Goal: Task Accomplishment & Management: Manage account settings

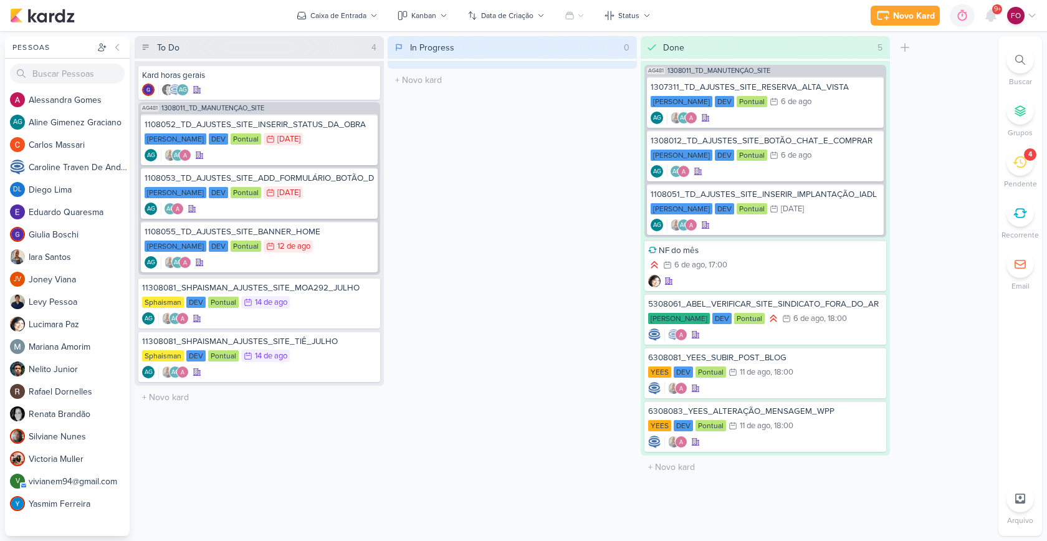
click at [1022, 155] on icon at bounding box center [1020, 162] width 14 height 14
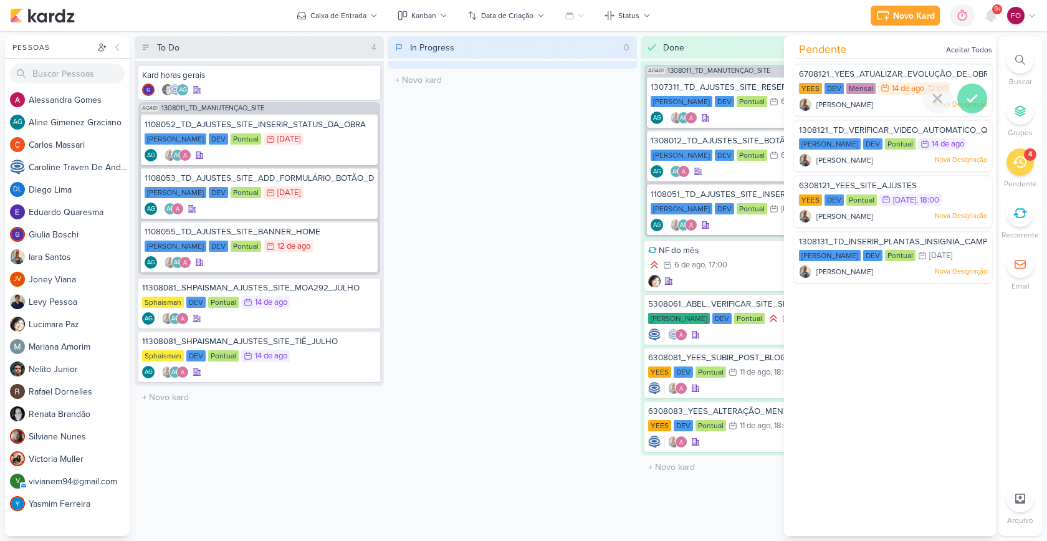
click at [971, 97] on icon at bounding box center [972, 98] width 9 height 6
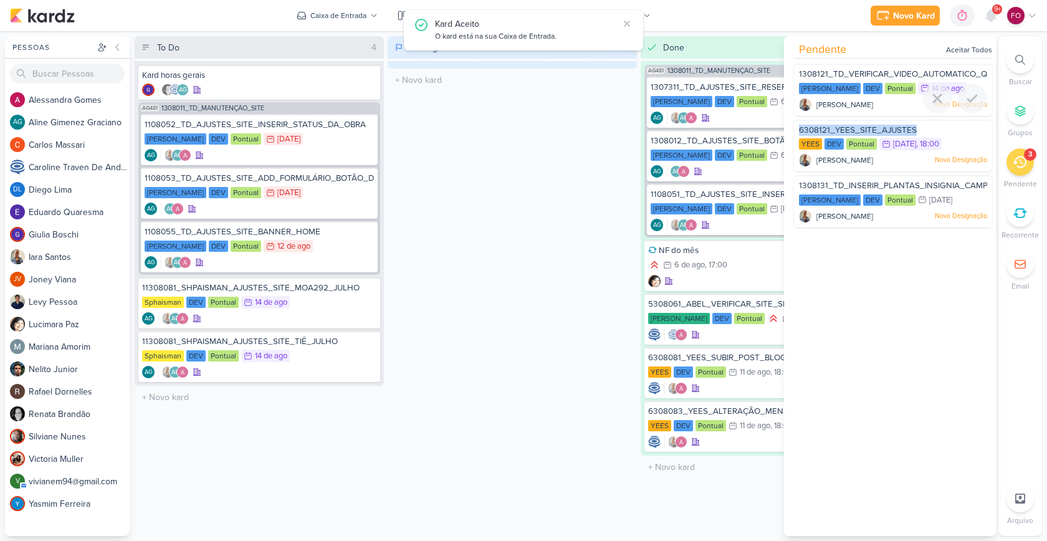
click at [971, 97] on icon at bounding box center [972, 98] width 9 height 6
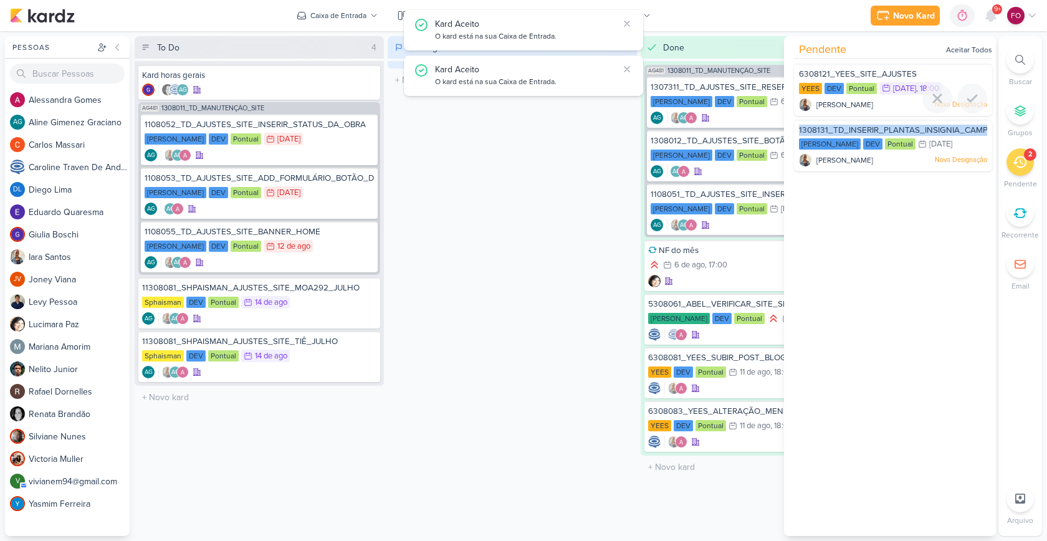
click at [971, 97] on icon at bounding box center [972, 98] width 9 height 6
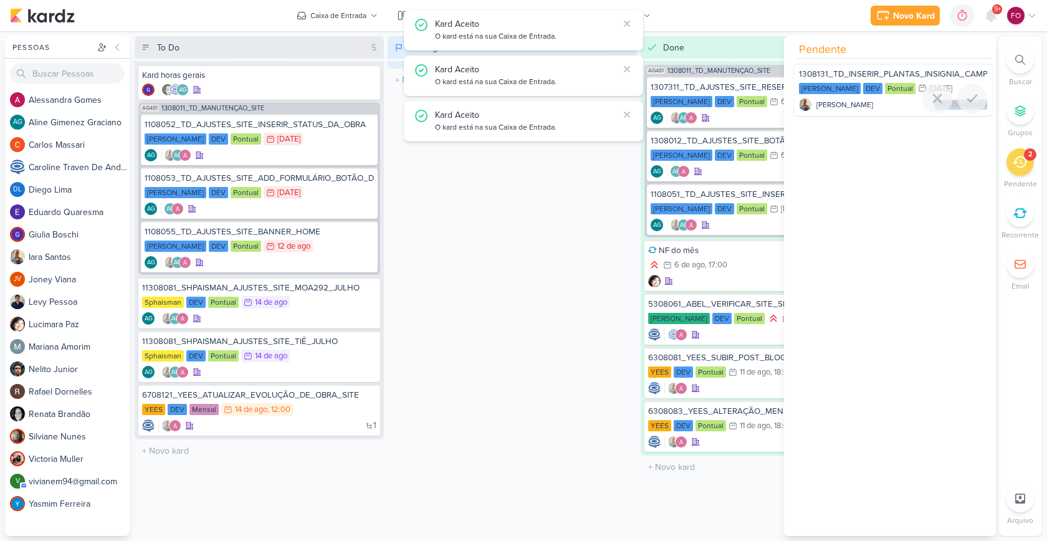
click at [971, 97] on icon at bounding box center [972, 98] width 9 height 6
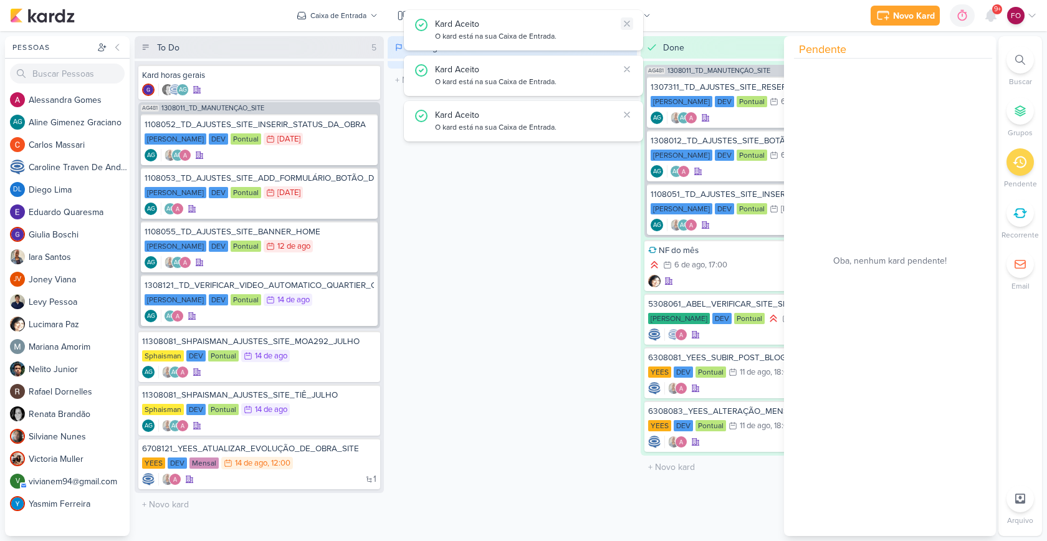
click at [627, 22] on icon at bounding box center [627, 24] width 10 height 10
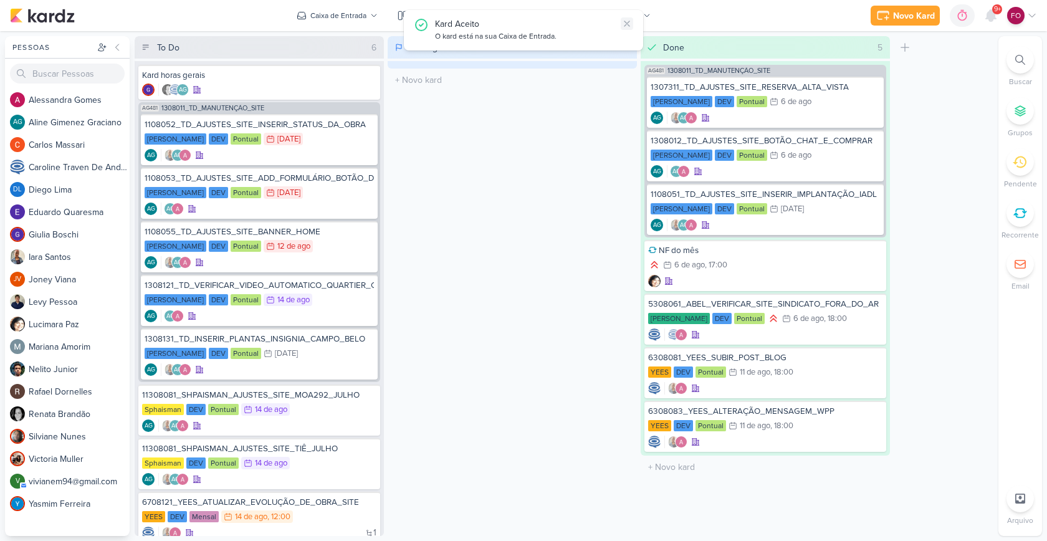
click at [627, 22] on icon at bounding box center [627, 24] width 10 height 10
click at [592, 144] on div "In Progress 0 Mover Para Esquerda Mover Para Direita [GEOGRAPHIC_DATA] O título…" at bounding box center [512, 286] width 249 height 500
click at [338, 143] on div "[PERSON_NAME] DEV Pontual 7/8 [DATE]" at bounding box center [259, 140] width 229 height 14
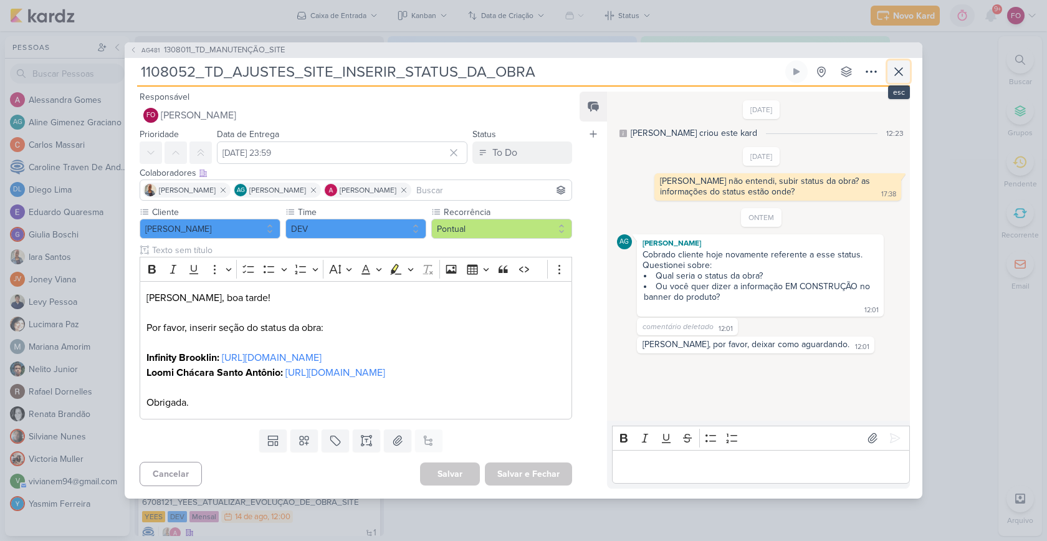
click at [906, 66] on icon at bounding box center [898, 71] width 15 height 15
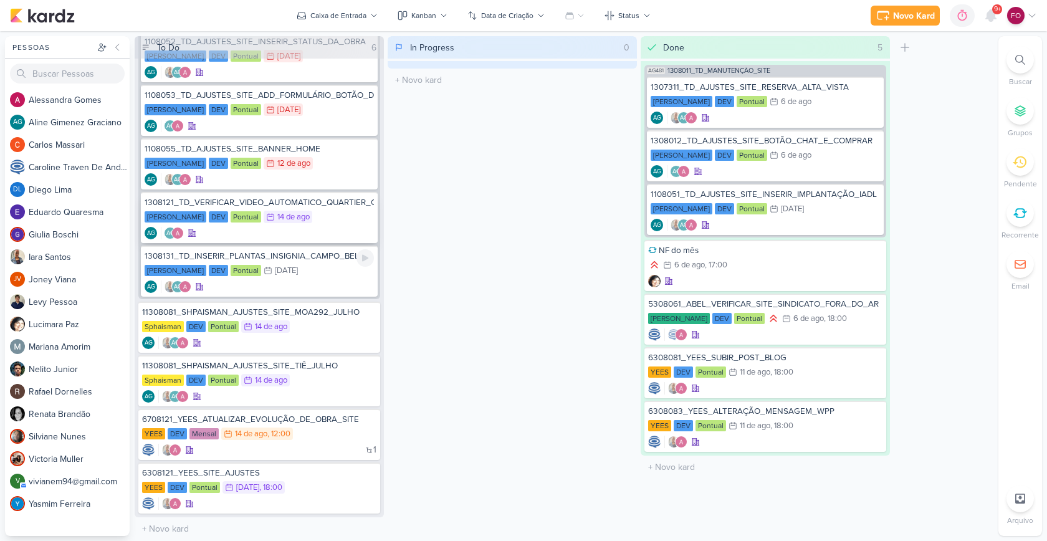
scroll to position [87, 0]
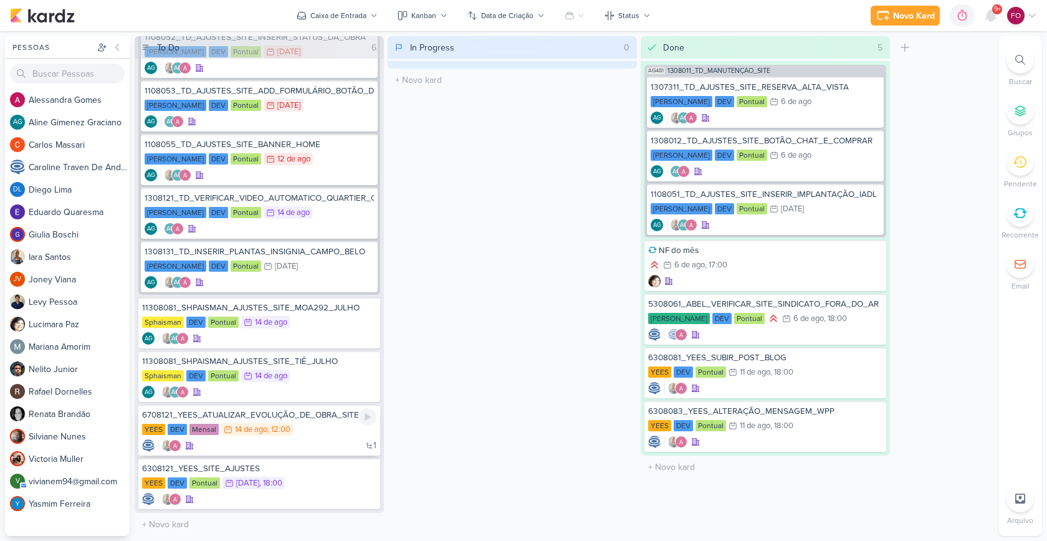
click at [322, 434] on div "YEES DEV Mensal 14/8 [DATE] 12:00" at bounding box center [259, 430] width 234 height 14
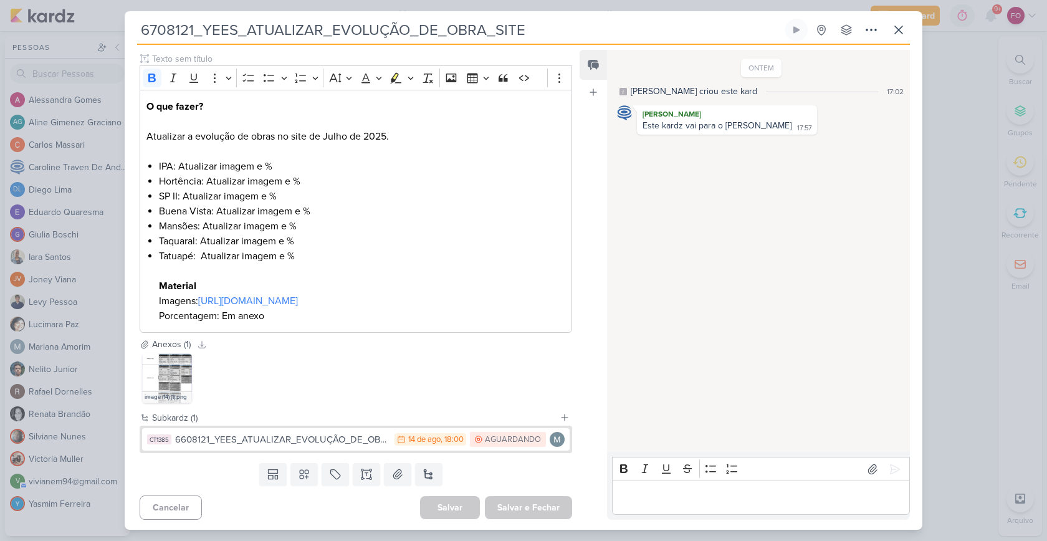
scroll to position [152, 0]
click at [298, 298] on link "[URL][DOMAIN_NAME]" at bounding box center [248, 298] width 100 height 12
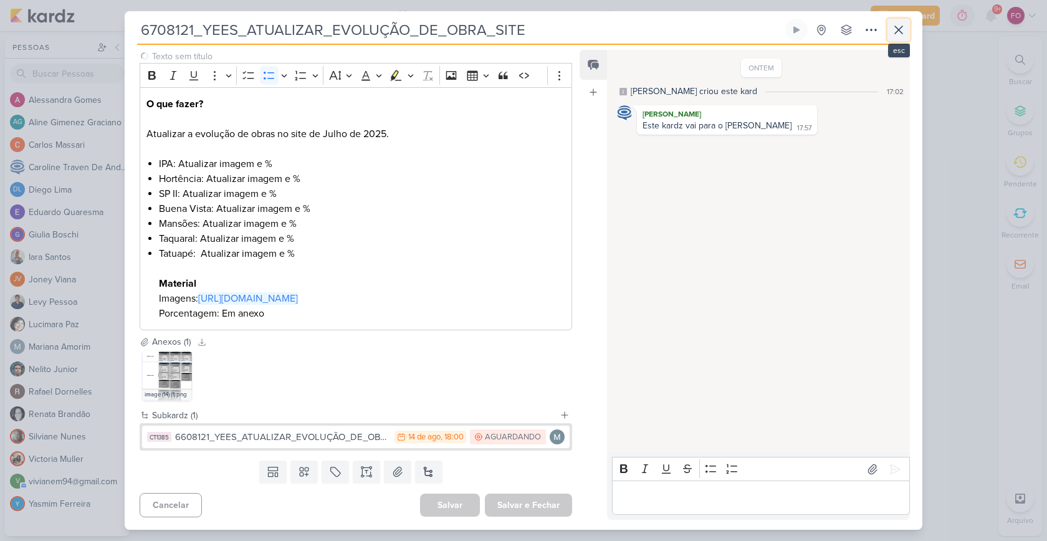
click at [906, 34] on button at bounding box center [899, 30] width 22 height 22
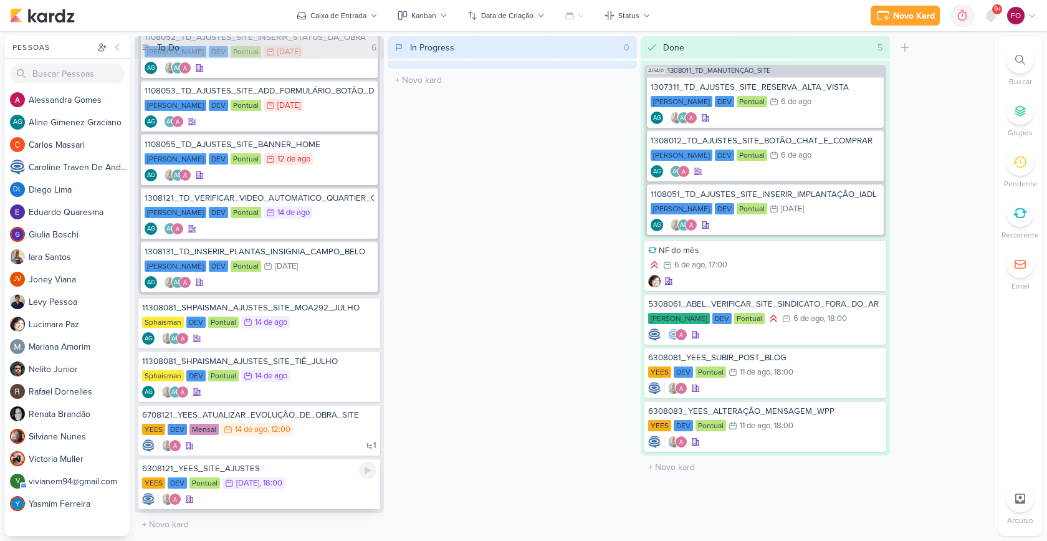
click at [331, 488] on div "YEES DEV Pontual 15/8 [DATE] 18:00" at bounding box center [259, 484] width 234 height 14
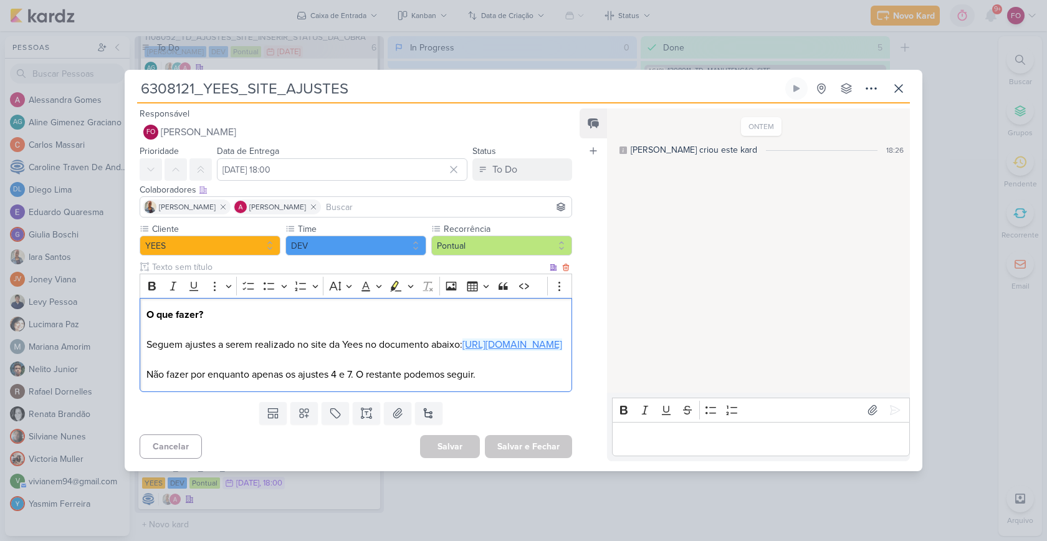
click at [463, 346] on link "[URL][DOMAIN_NAME]" at bounding box center [513, 344] width 100 height 12
click at [959, 79] on div "6308121_YEES_SITE_AJUSTES Criado por [PERSON_NAME]" at bounding box center [523, 270] width 1047 height 541
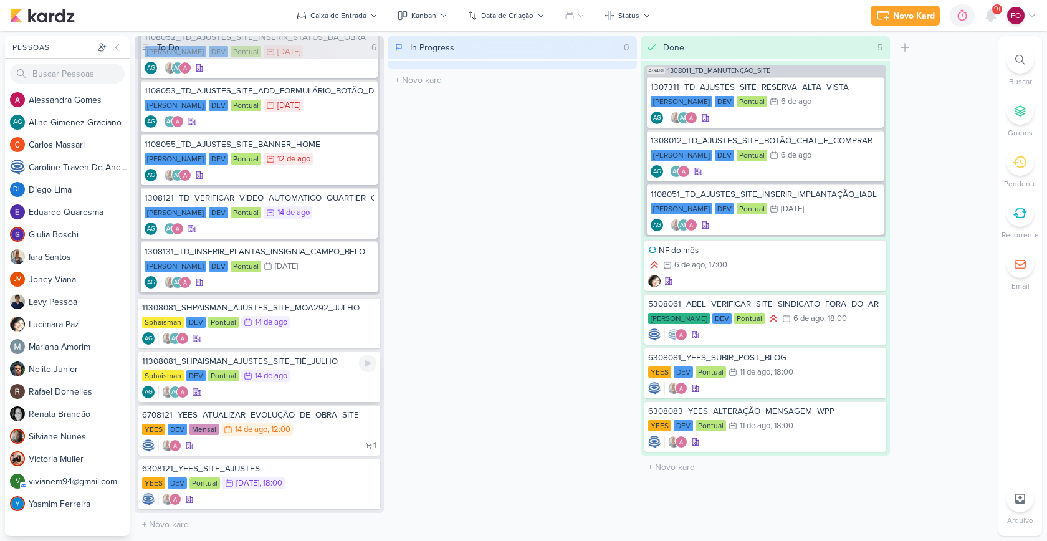
click at [312, 386] on div "AG AG" at bounding box center [259, 392] width 234 height 12
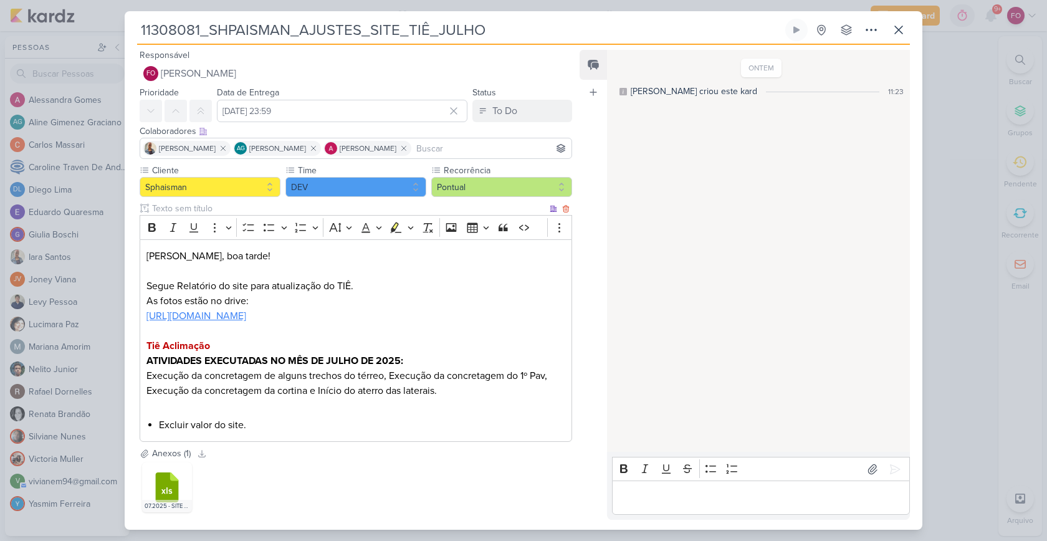
click at [246, 316] on link "[URL][DOMAIN_NAME]" at bounding box center [196, 316] width 100 height 12
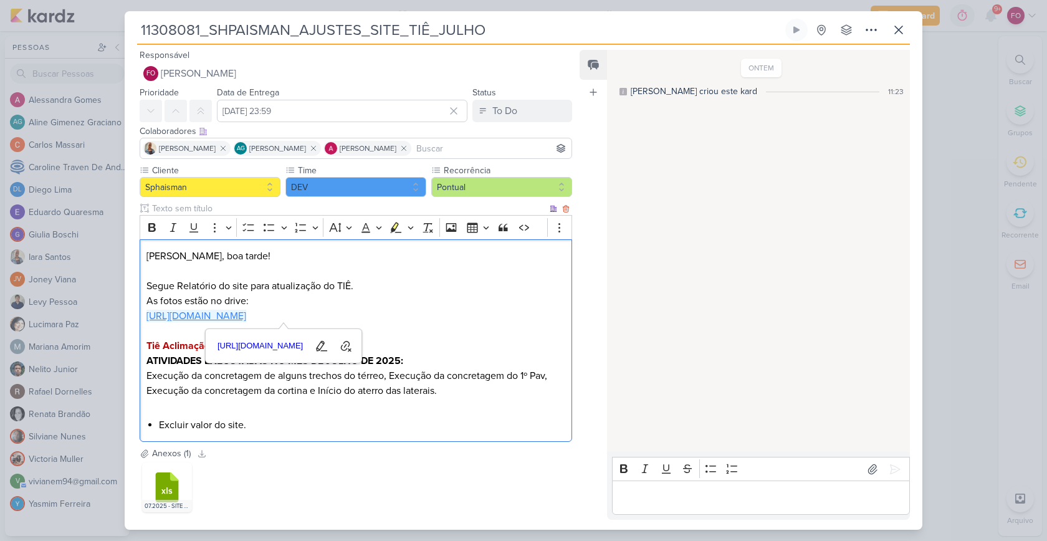
click at [246, 317] on link "[URL][DOMAIN_NAME]" at bounding box center [196, 316] width 100 height 12
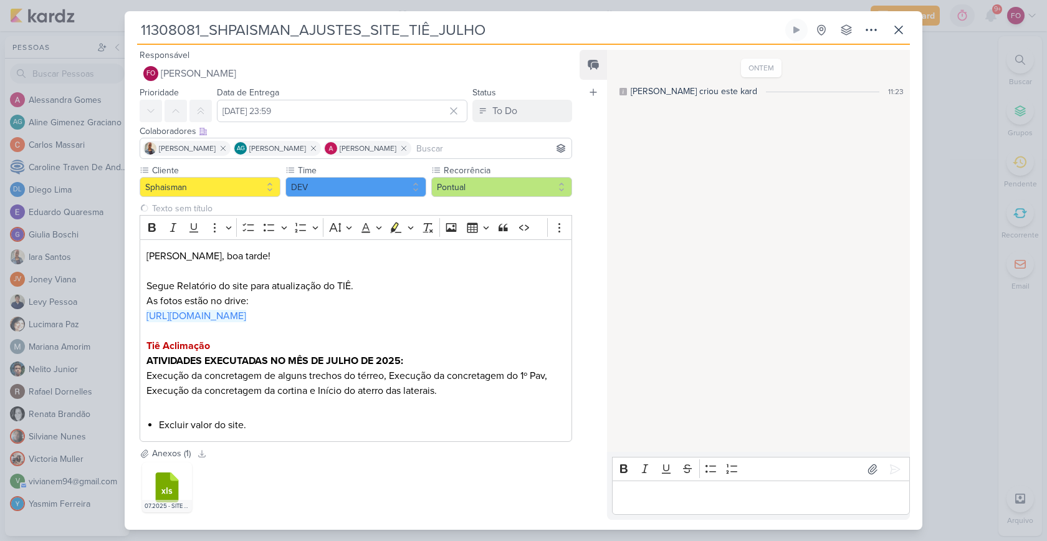
click at [966, 75] on div "11308081_SHPAISMAN_AJUSTES_SITE_TIÊ_JULHO Criado por [PERSON_NAME]" at bounding box center [523, 270] width 1047 height 541
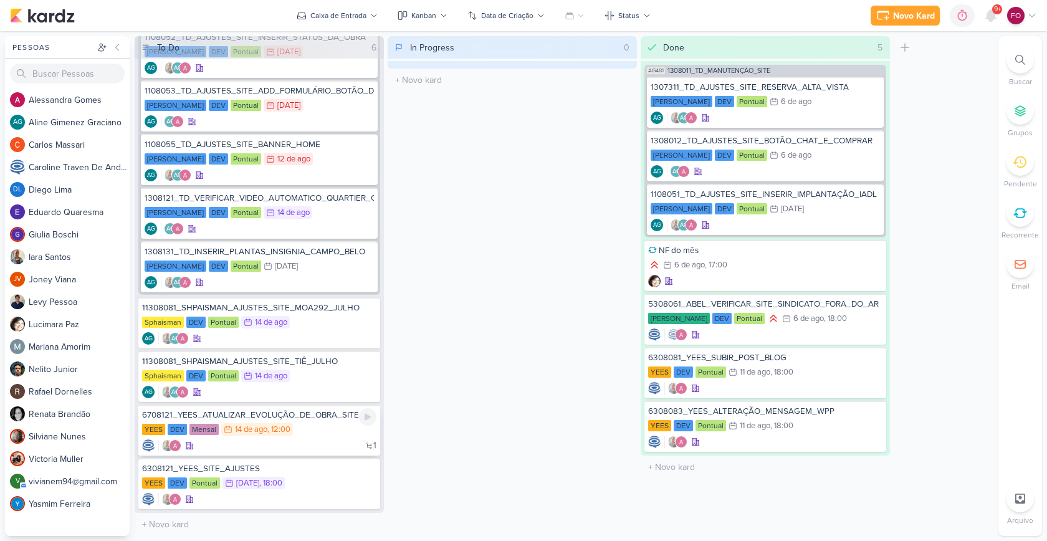
click at [315, 431] on div "YEES DEV Mensal 14/8 [DATE] 12:00" at bounding box center [259, 430] width 234 height 14
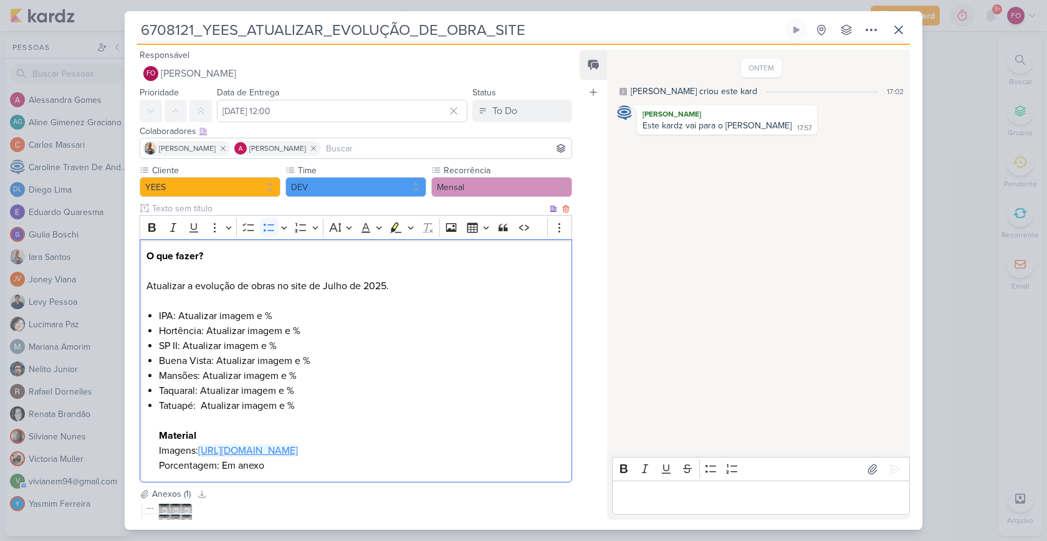
click at [298, 451] on link "[URL][DOMAIN_NAME]" at bounding box center [248, 450] width 100 height 12
click at [899, 27] on icon at bounding box center [898, 29] width 15 height 15
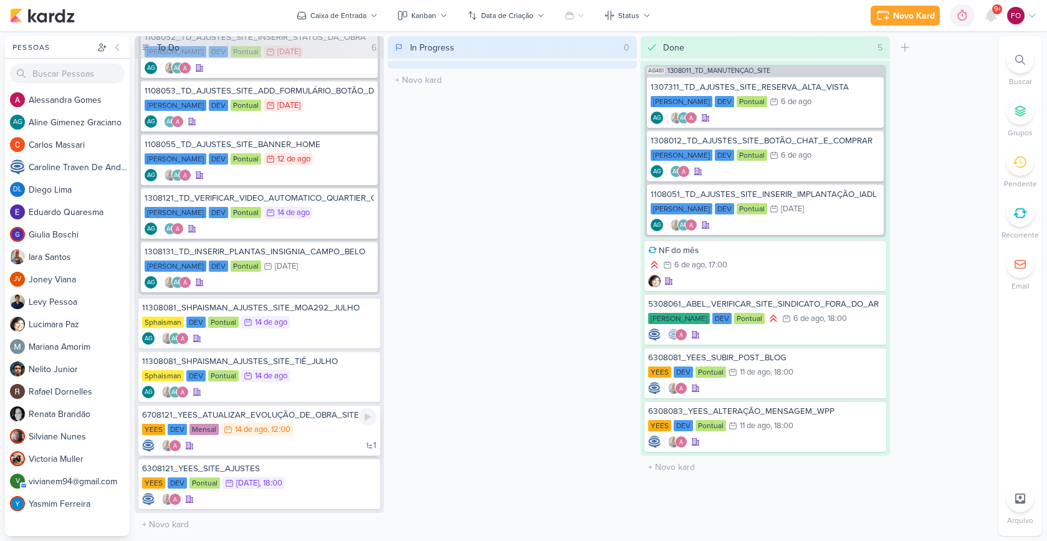
click at [329, 430] on div "YEES DEV Mensal 14/8 [DATE] 12:00" at bounding box center [259, 430] width 234 height 14
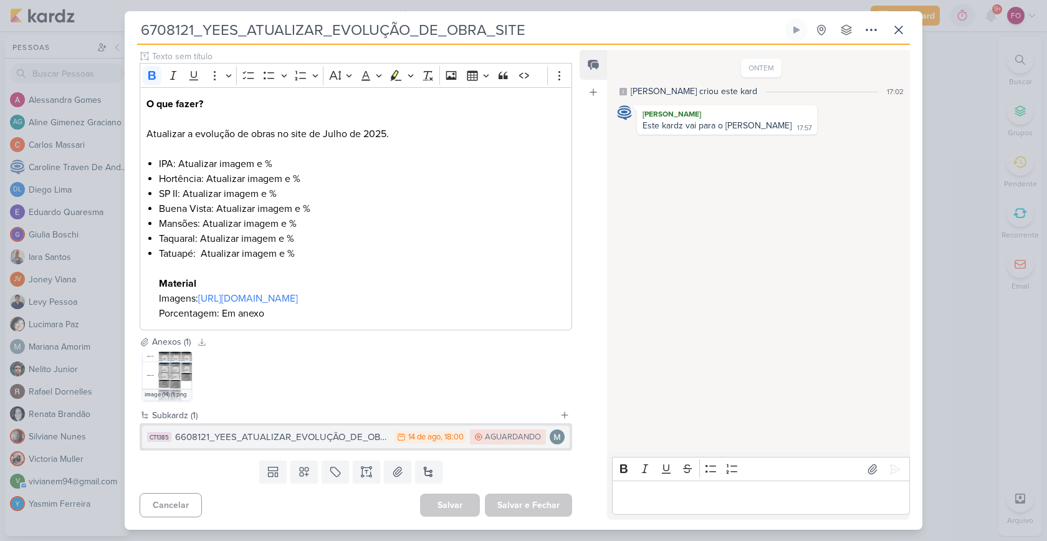
click at [312, 436] on div "6608121_YEES_ATUALIZAR_EVOLUÇÃO_DE_OBRA_INBOUND" at bounding box center [281, 437] width 213 height 14
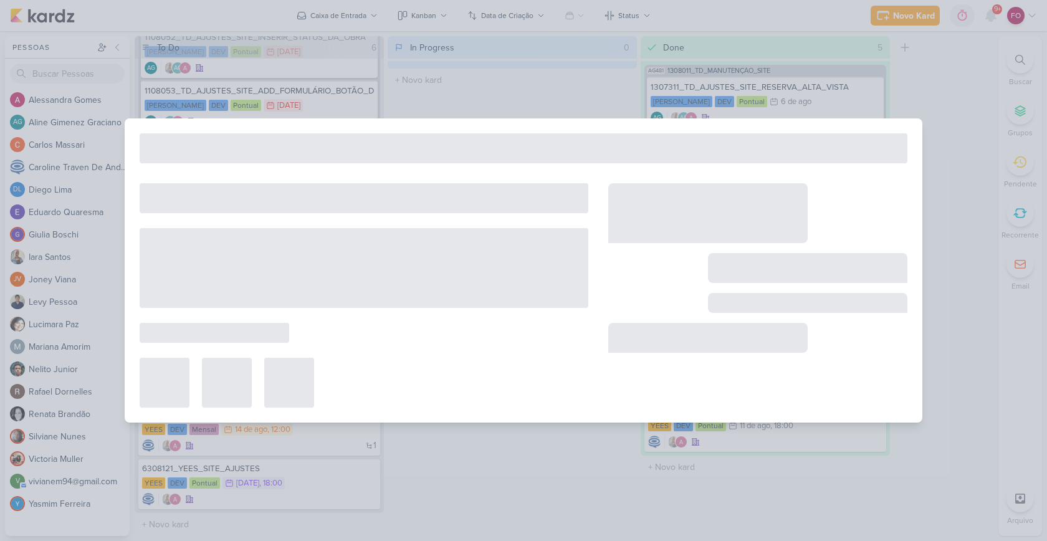
type input "6608121_YEES_ATUALIZAR_EVOLUÇÃO_DE_OBRA_INBOUND"
type input "[DATE] 18:00"
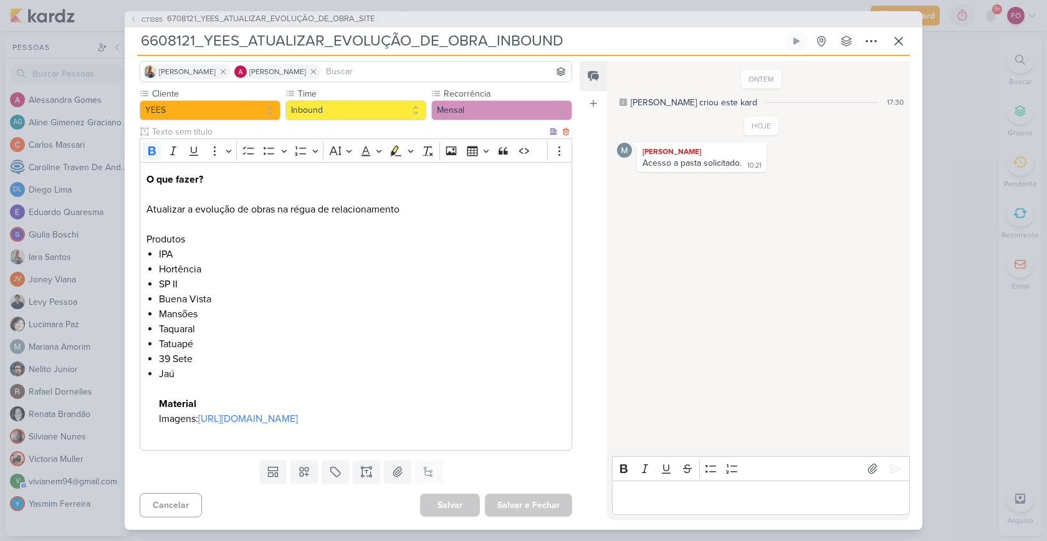
scroll to position [0, 0]
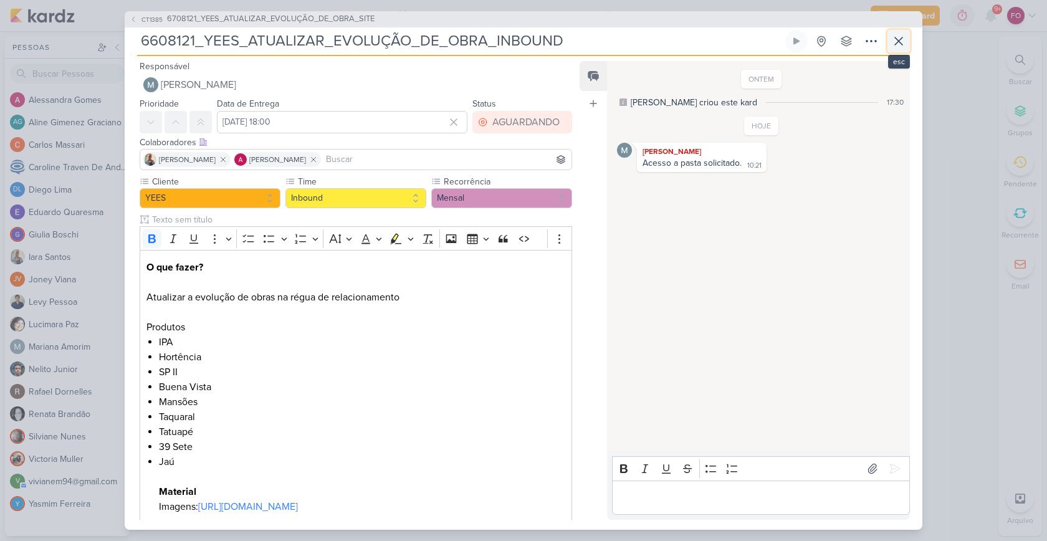
click at [897, 42] on icon at bounding box center [898, 40] width 7 height 7
